Goal: Information Seeking & Learning: Learn about a topic

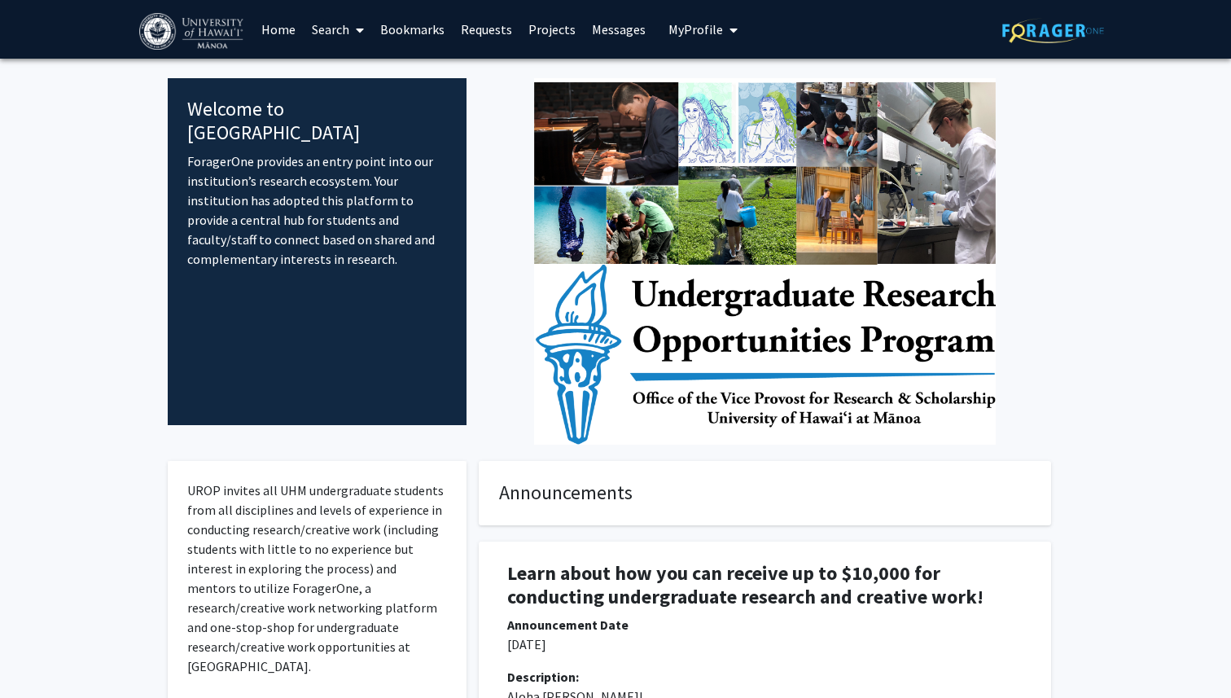
click at [709, 29] on span "My Profile" at bounding box center [695, 29] width 55 height 16
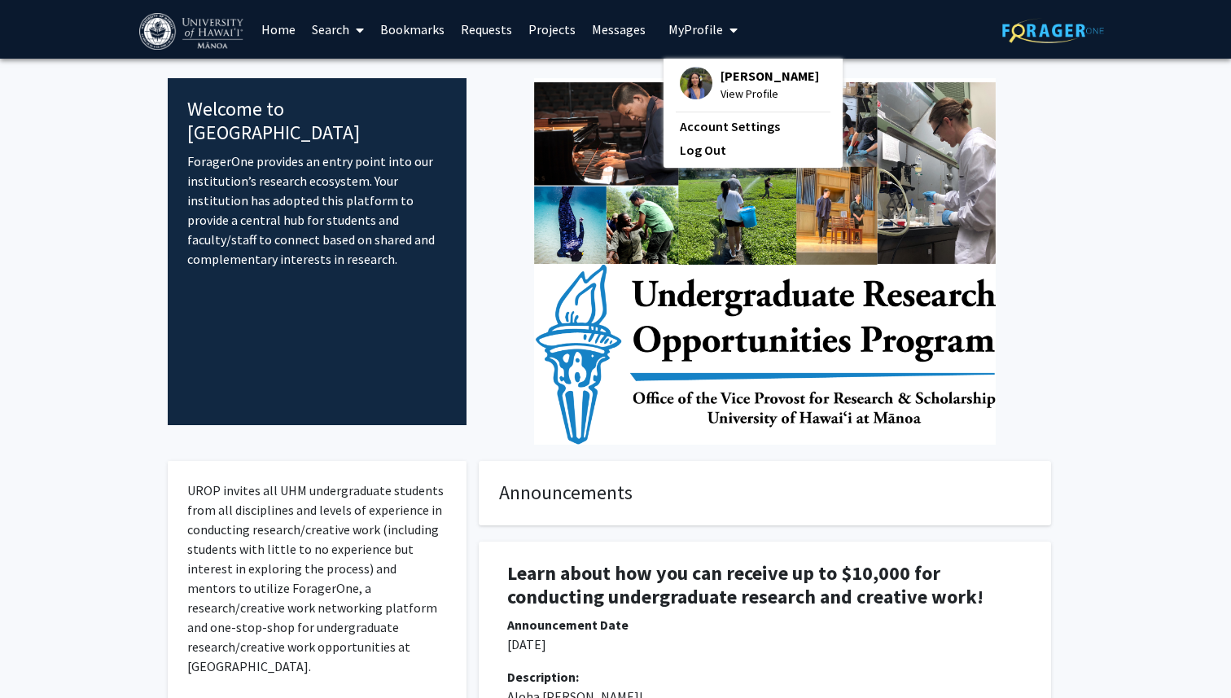
click at [488, 287] on div at bounding box center [765, 261] width 572 height 366
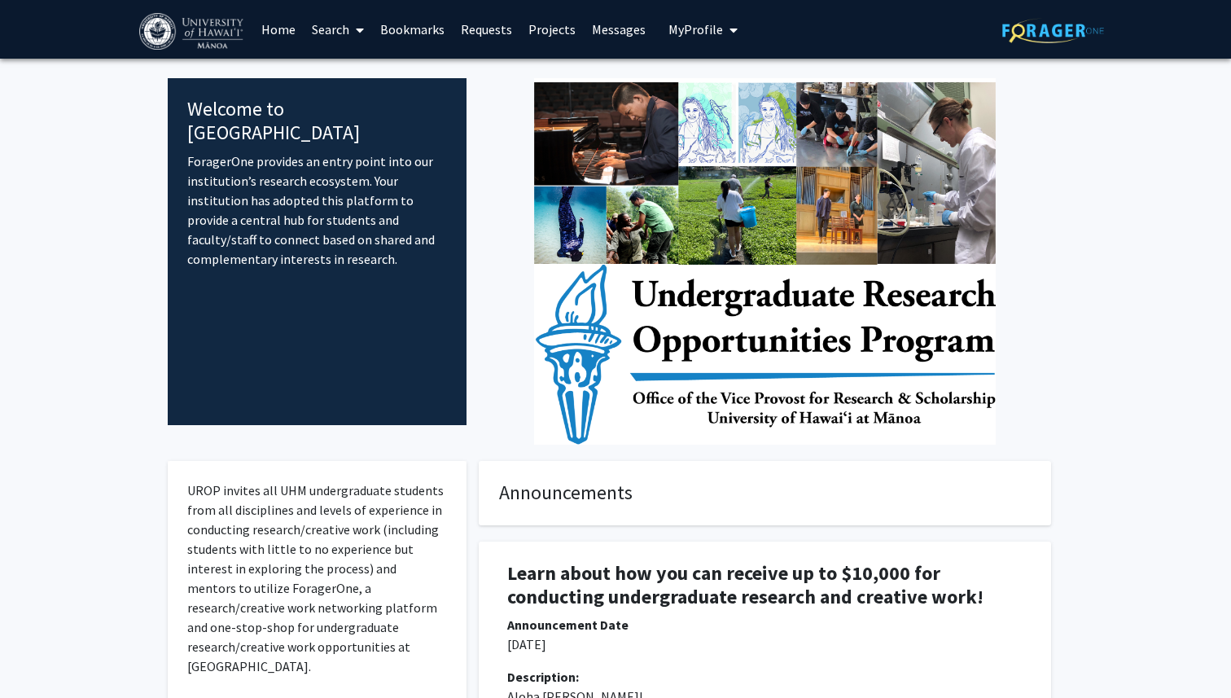
click at [335, 36] on link "Search" at bounding box center [338, 29] width 68 height 57
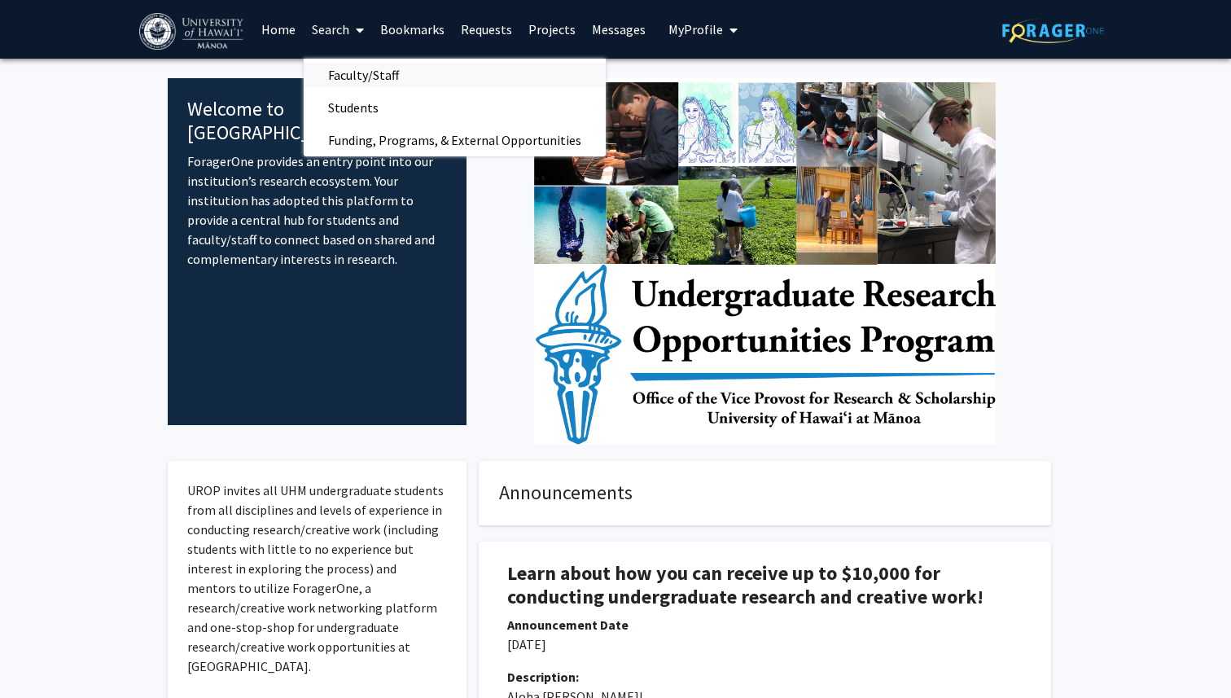
click at [357, 74] on span "Faculty/Staff" at bounding box center [364, 75] width 120 height 33
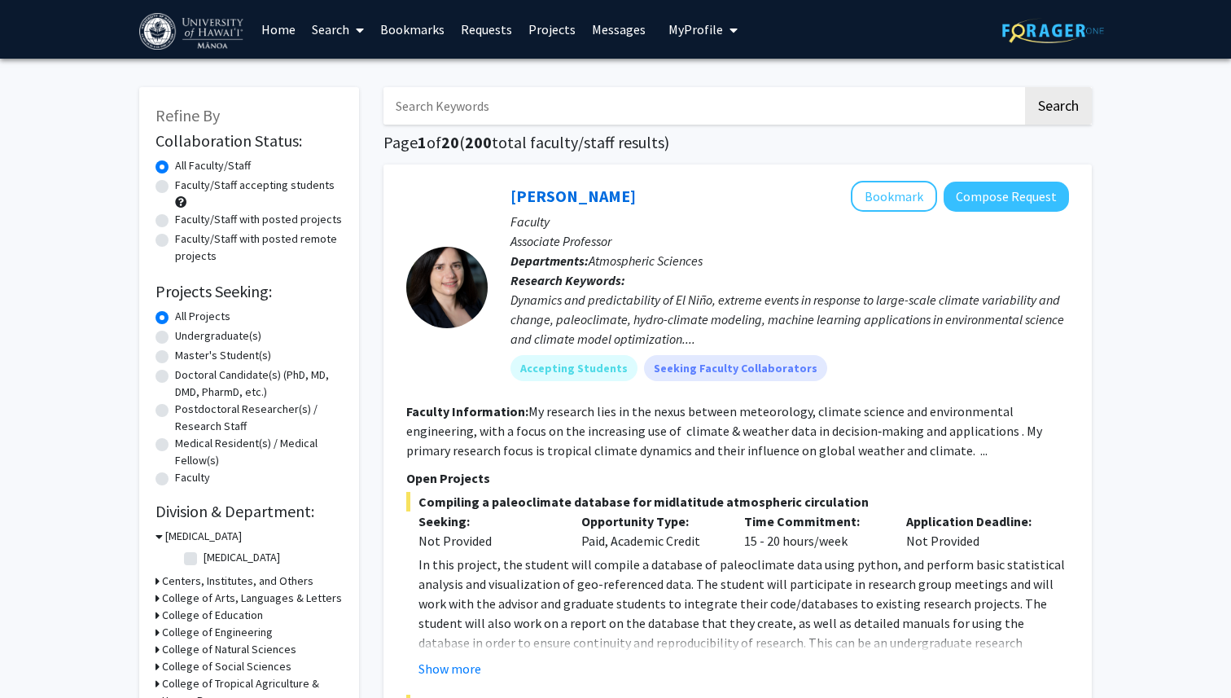
click at [175, 336] on label "Undergraduate(s)" at bounding box center [218, 335] width 86 height 17
click at [175, 336] on input "Undergraduate(s)" at bounding box center [180, 332] width 11 height 11
radio input "true"
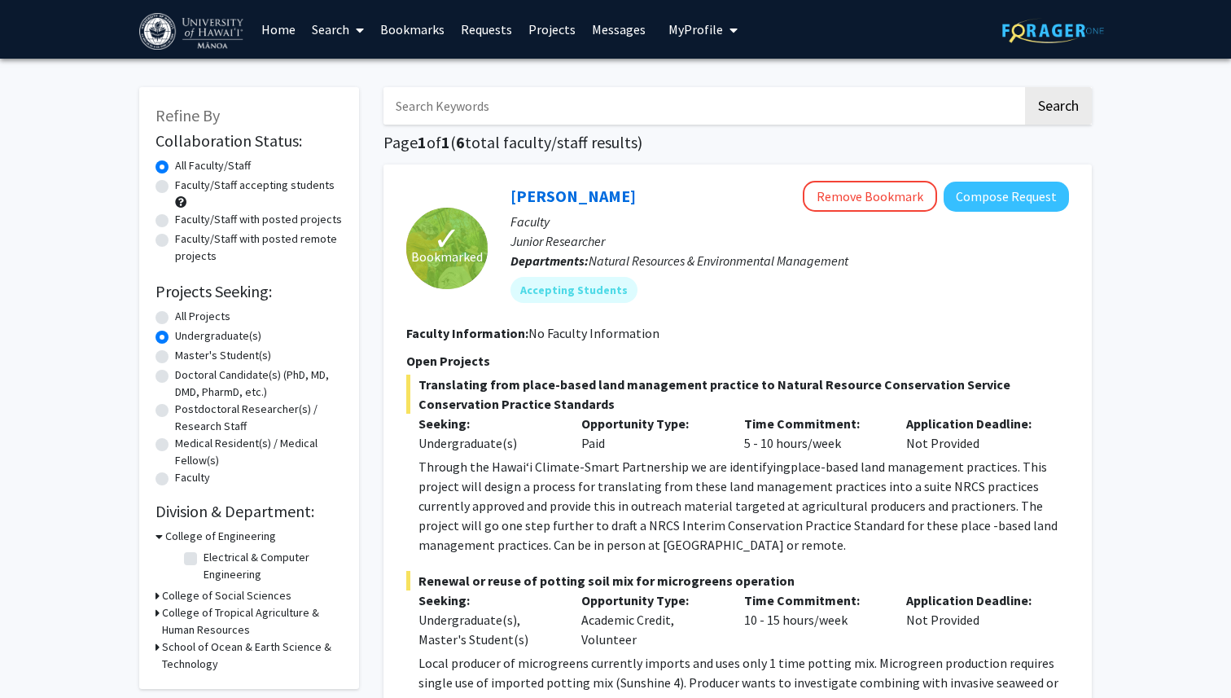
click at [538, 433] on div "Undergraduate(s)" at bounding box center [487, 443] width 138 height 20
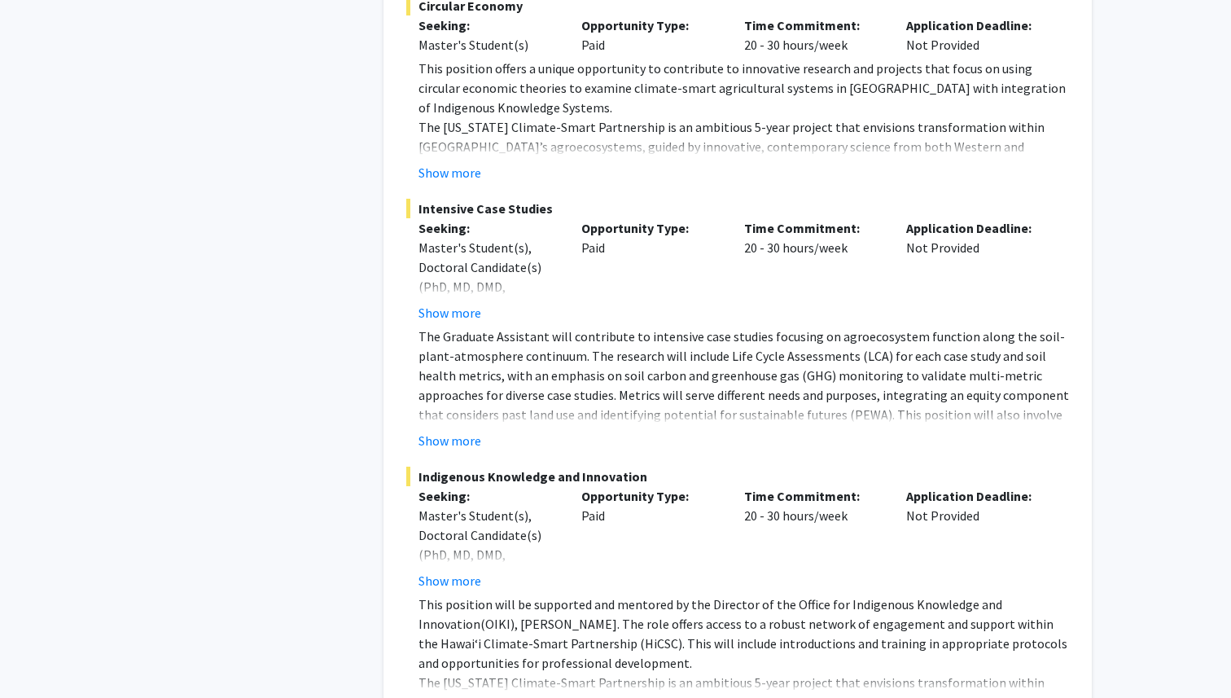
scroll to position [2284, 0]
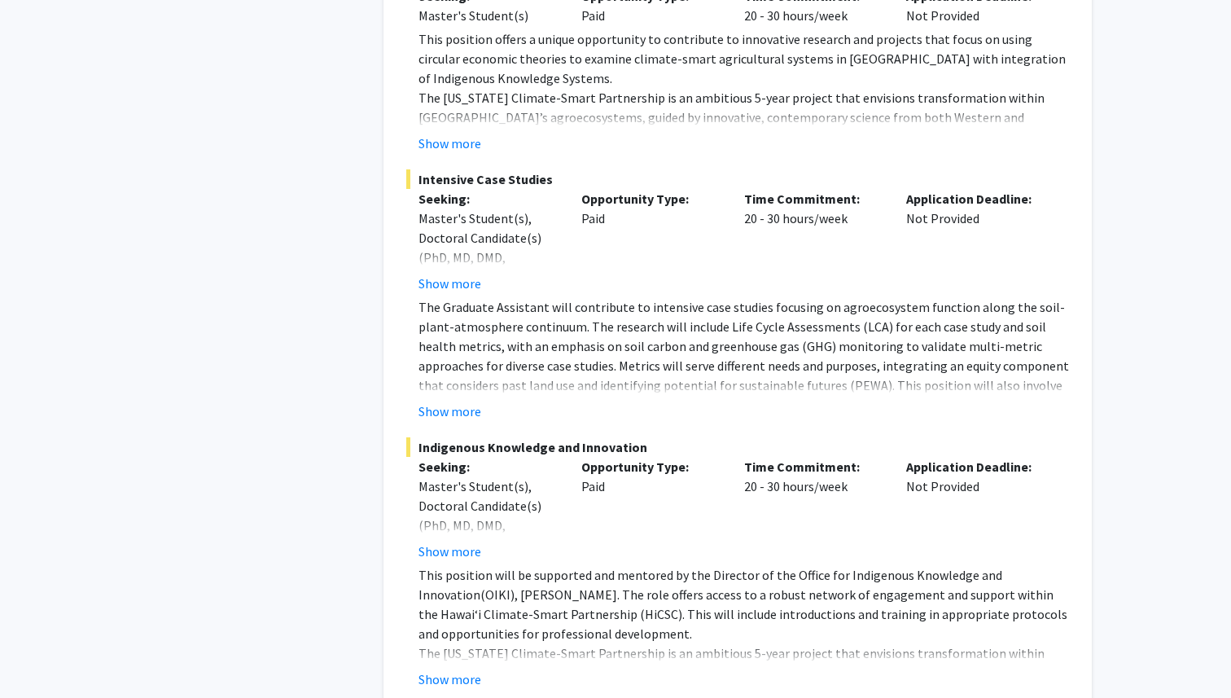
click at [456, 297] on p "The Graduate Assistant will contribute to intensive case studies focusing on ag…" at bounding box center [743, 355] width 650 height 117
click at [457, 274] on button "Show more" at bounding box center [449, 284] width 63 height 20
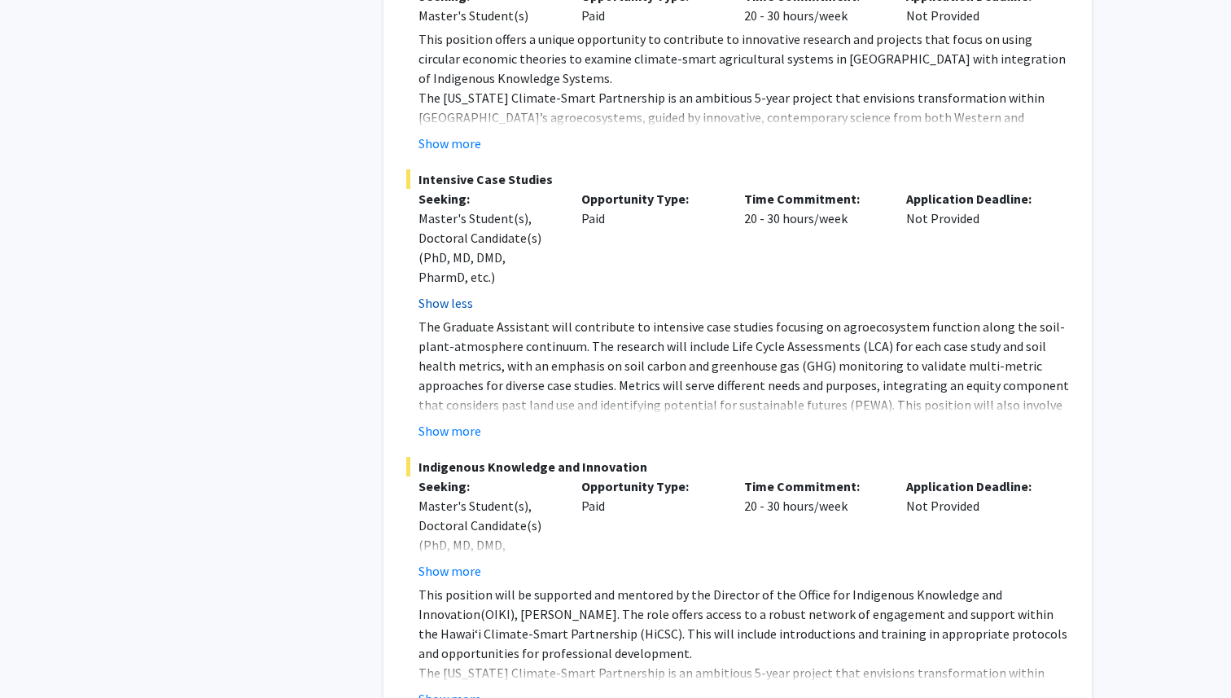
click at [453, 293] on button "Show less" at bounding box center [445, 303] width 55 height 20
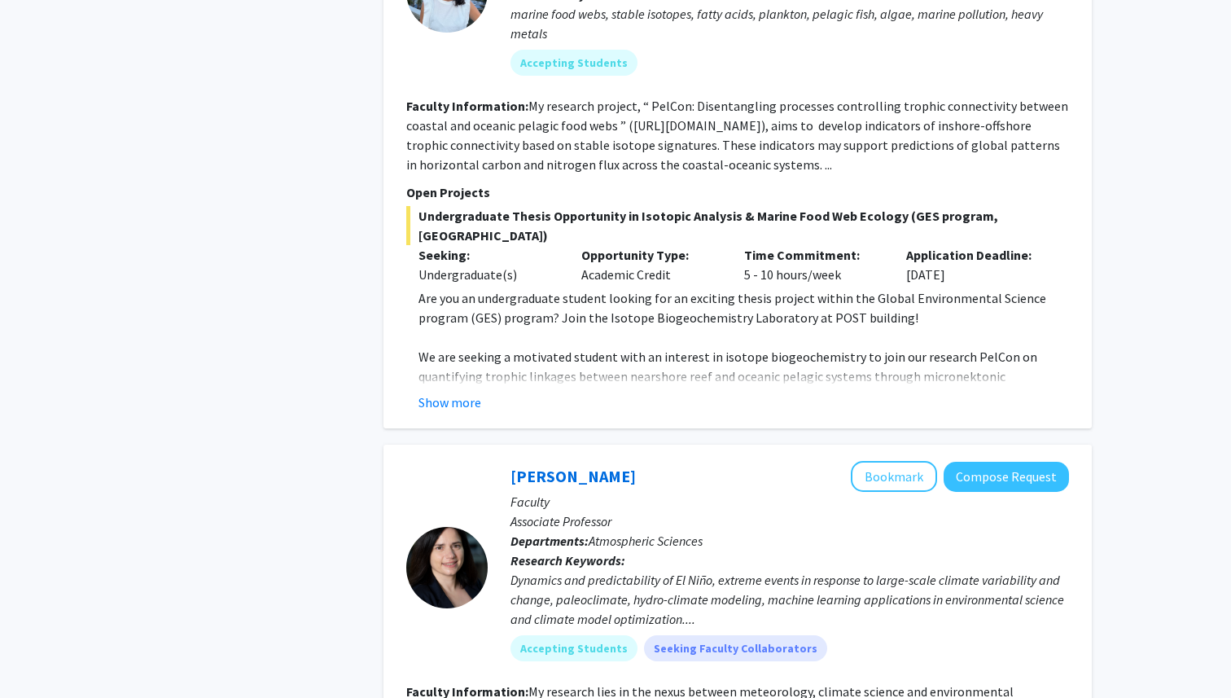
scroll to position [3131, 0]
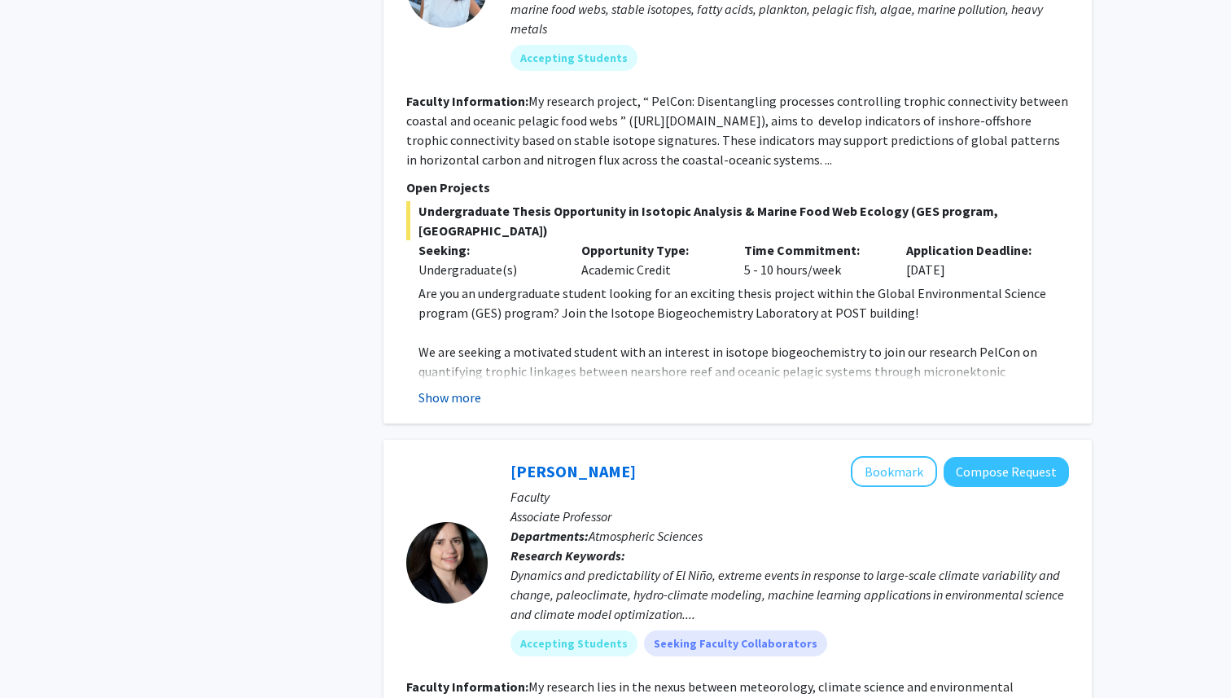
click at [474, 387] on button "Show more" at bounding box center [449, 397] width 63 height 20
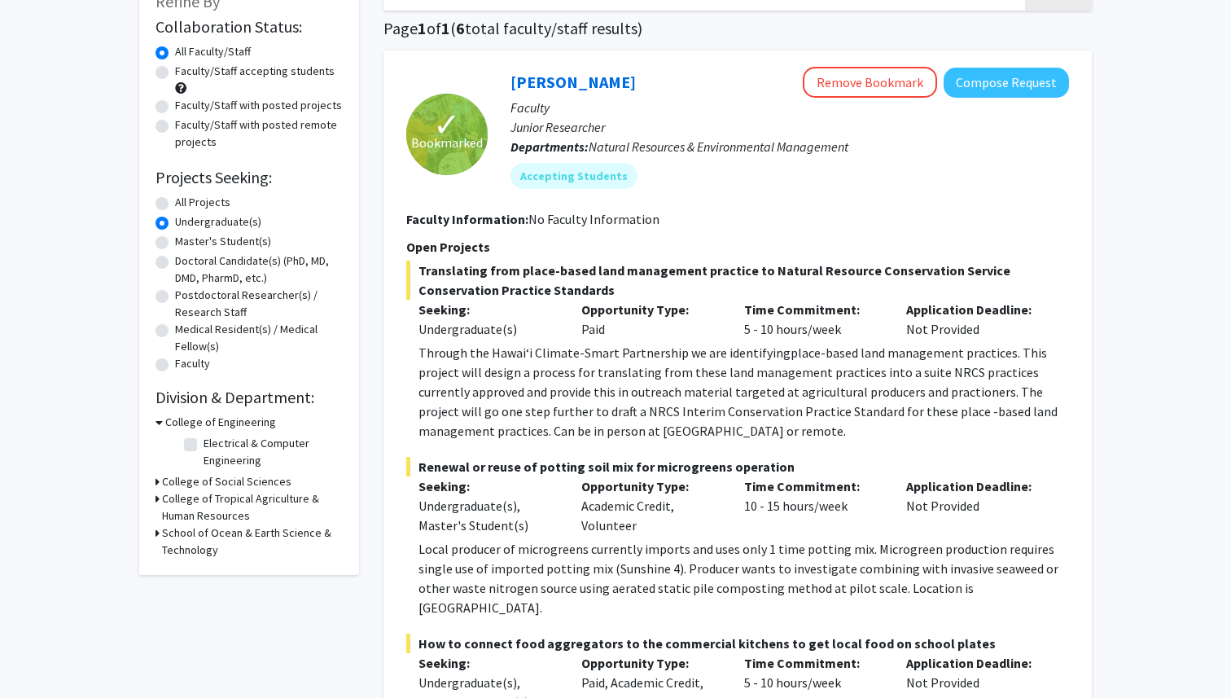
scroll to position [0, 0]
